Goal: Information Seeking & Learning: Learn about a topic

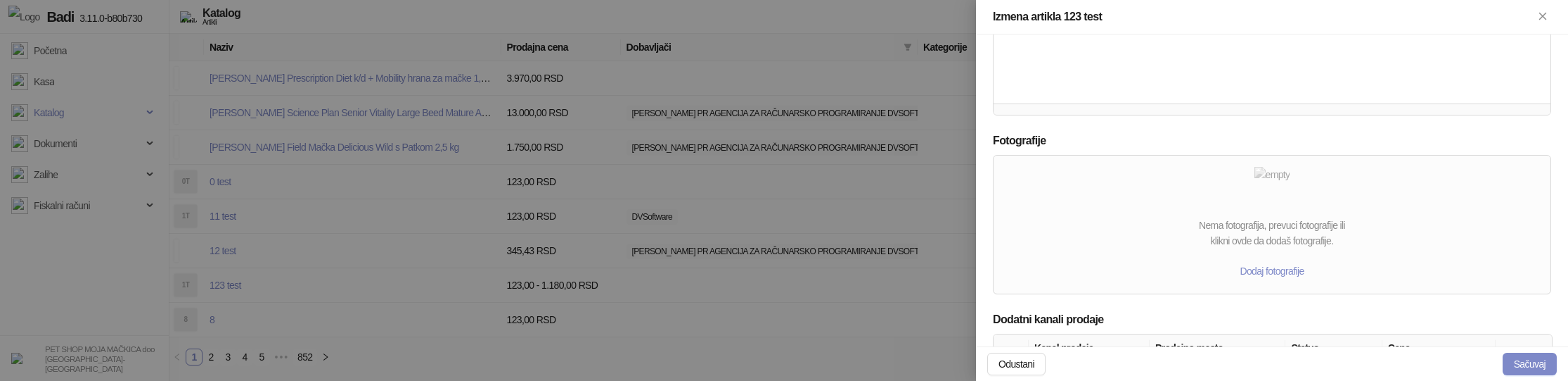
scroll to position [755, 0]
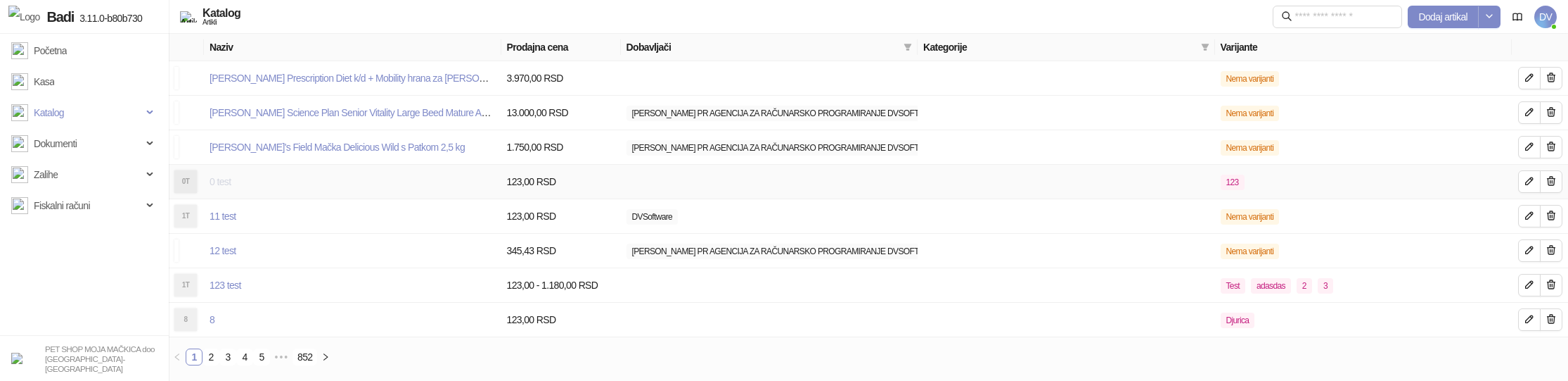
click at [209, 185] on link "0 test" at bounding box center [220, 181] width 21 height 11
click at [104, 107] on span "Katalog" at bounding box center [76, 112] width 131 height 28
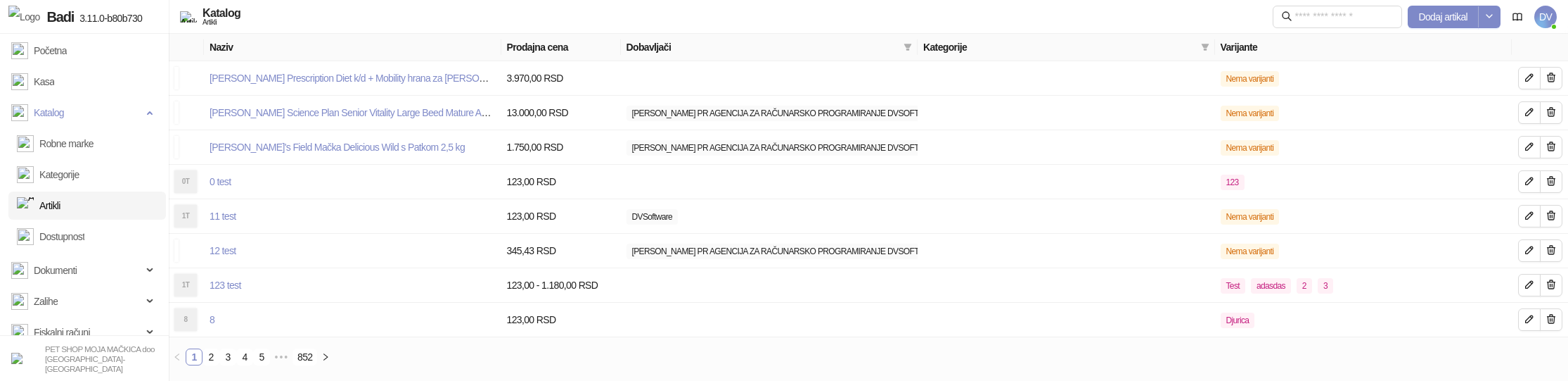
click at [58, 207] on link "Artikli" at bounding box center [39, 205] width 44 height 28
click at [227, 286] on link "123 test" at bounding box center [225, 285] width 31 height 11
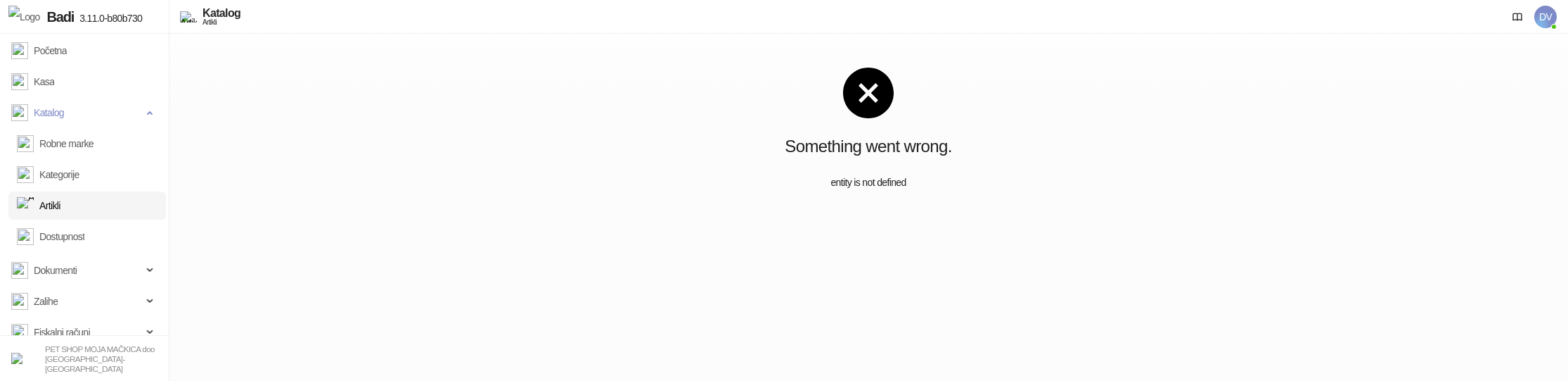
click at [61, 204] on link "Artikli" at bounding box center [39, 205] width 44 height 28
click at [421, 125] on div "Something went wrong. entity is not defined" at bounding box center [868, 128] width 1399 height 190
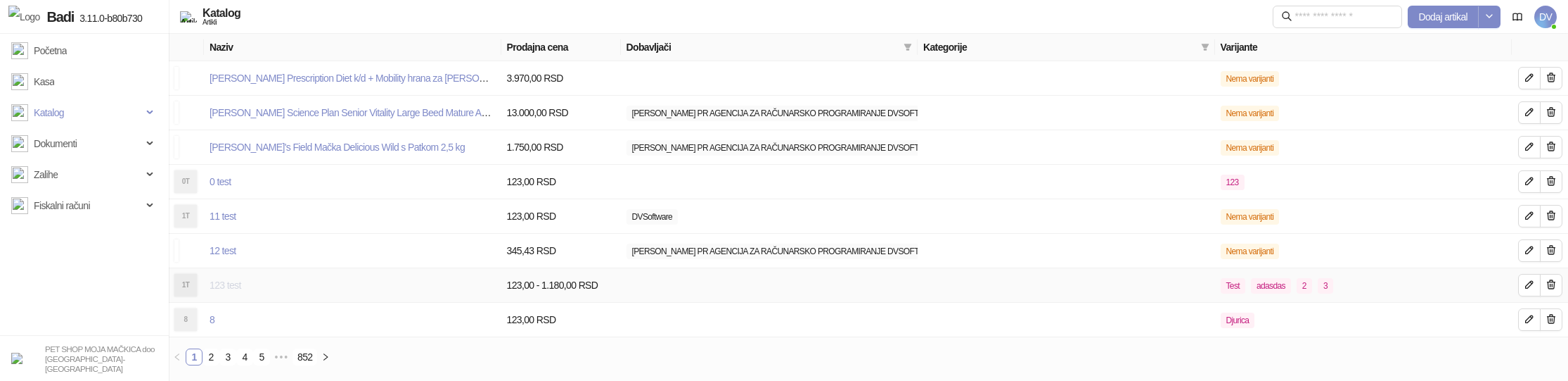
click at [232, 289] on link "123 test" at bounding box center [225, 285] width 31 height 11
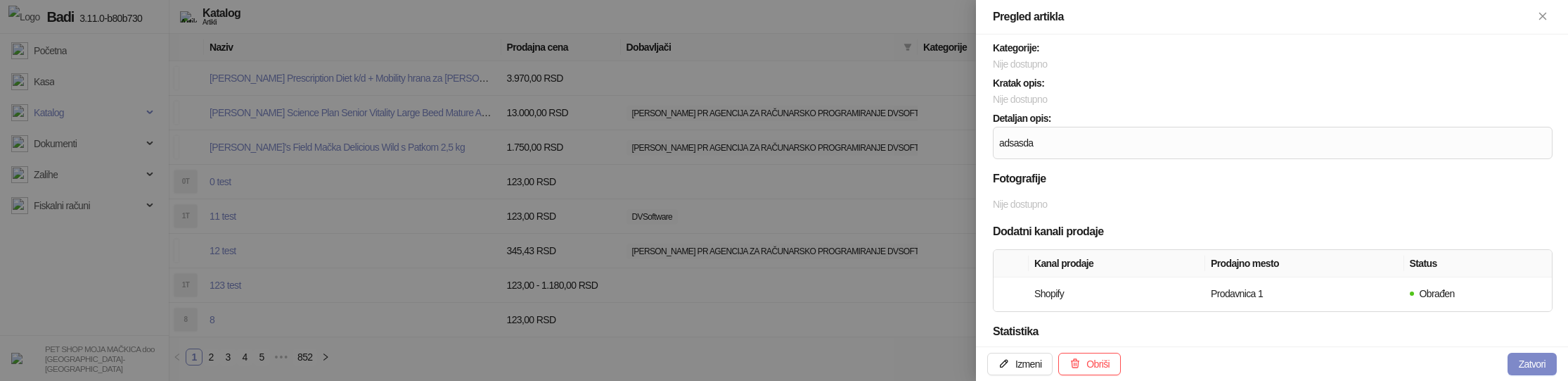
scroll to position [329, 0]
